Goal: Information Seeking & Learning: Learn about a topic

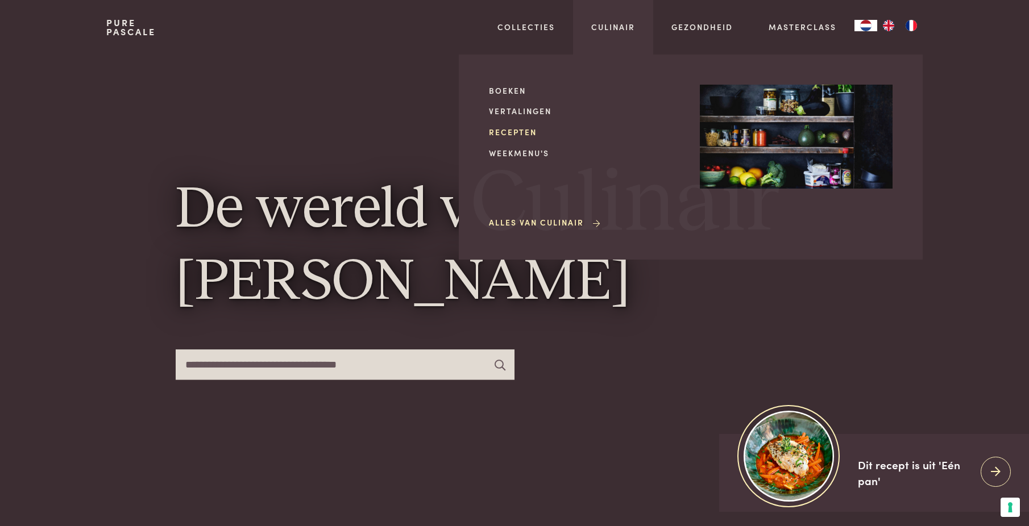
click at [519, 130] on link "Recepten" at bounding box center [585, 132] width 193 height 12
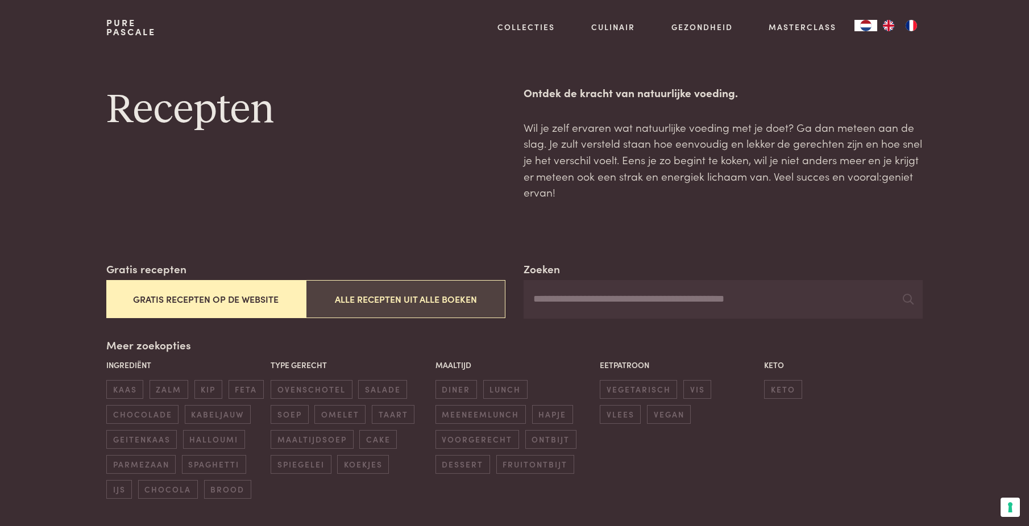
click at [388, 301] on button "Alle recepten uit alle boeken" at bounding box center [406, 299] width 200 height 38
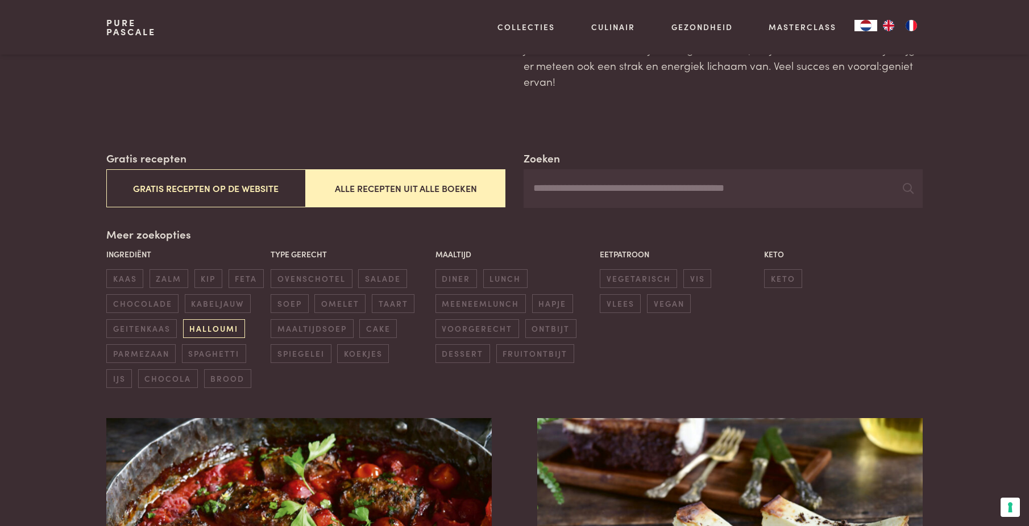
scroll to position [114, 0]
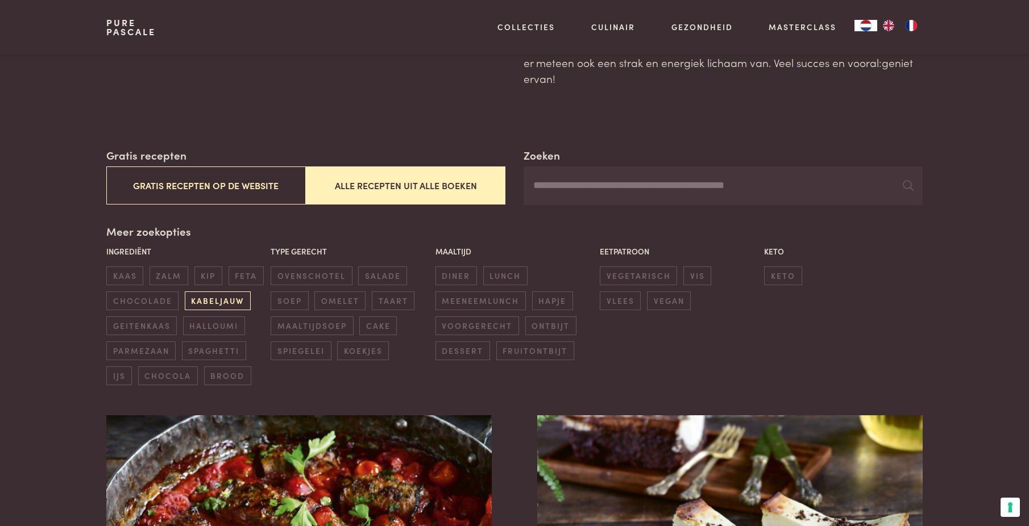
click at [214, 302] on span "kabeljauw" at bounding box center [218, 301] width 66 height 19
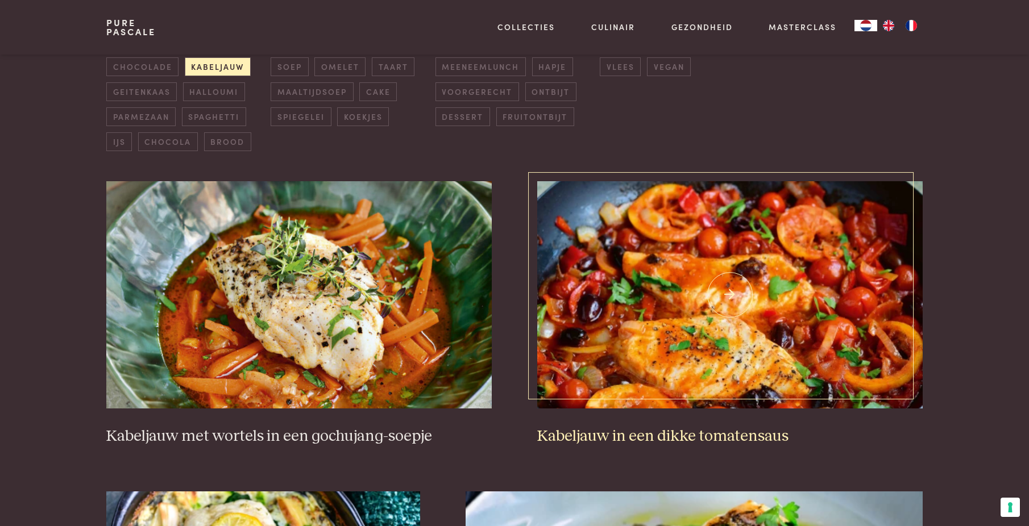
scroll to position [375, 0]
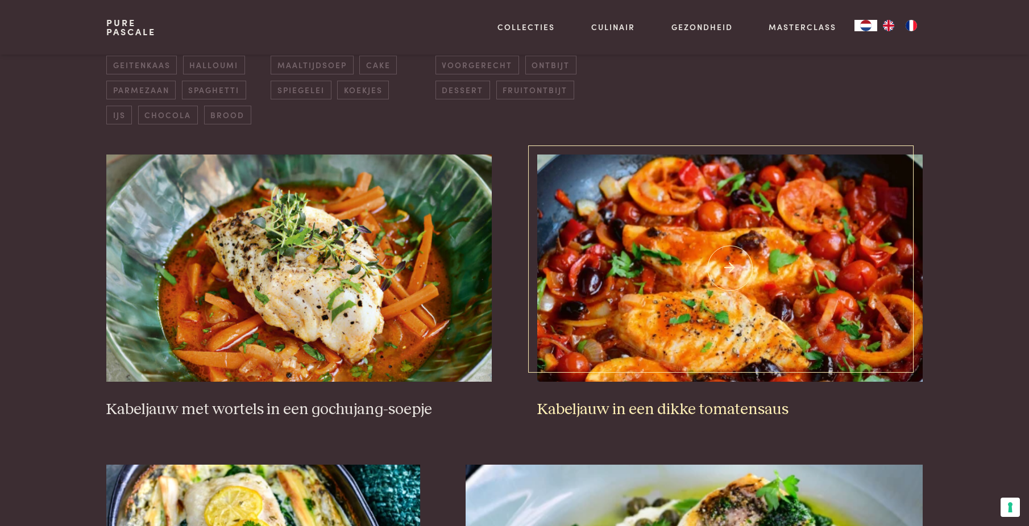
click at [722, 304] on img at bounding box center [729, 268] width 385 height 227
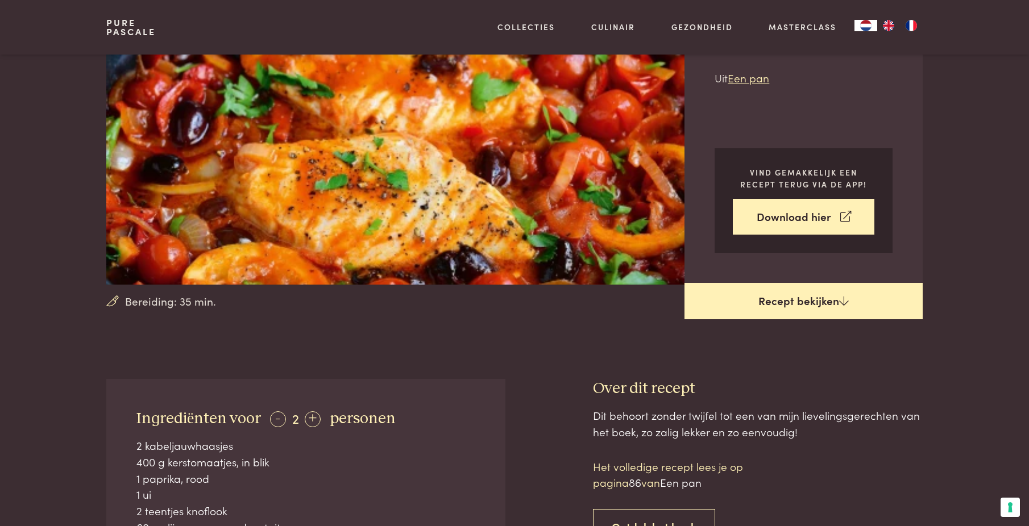
scroll to position [171, 0]
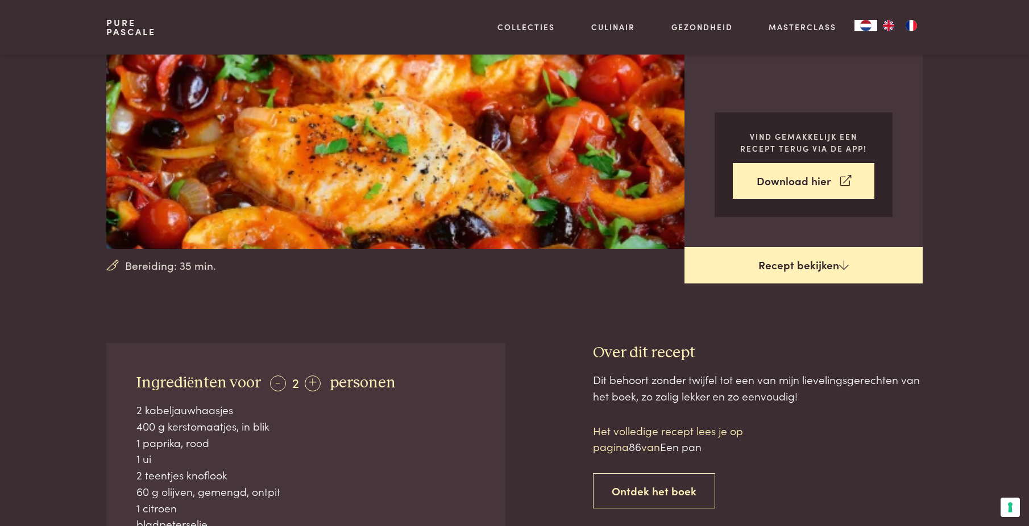
click at [790, 261] on link "Recept bekijken" at bounding box center [803, 265] width 238 height 36
